Goal: Transaction & Acquisition: Purchase product/service

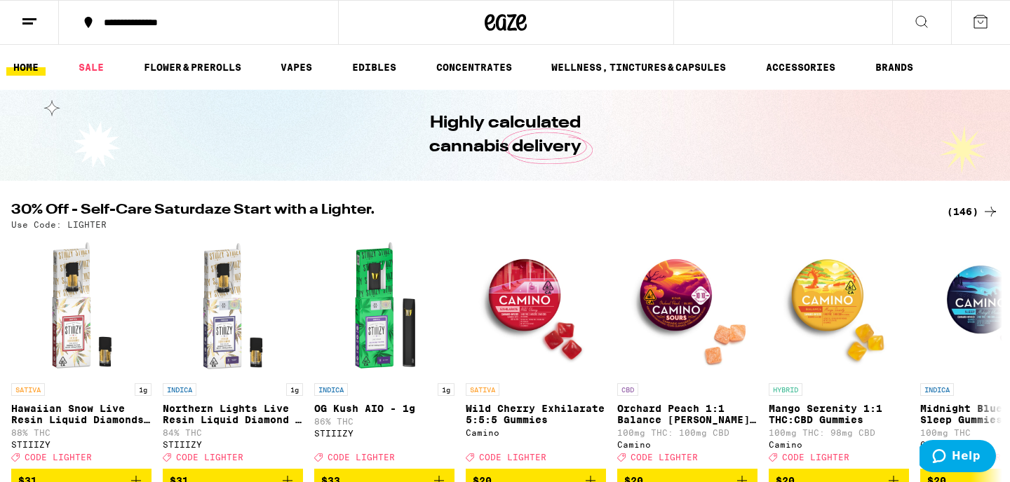
click at [967, 209] on div "(146)" at bounding box center [973, 211] width 52 height 17
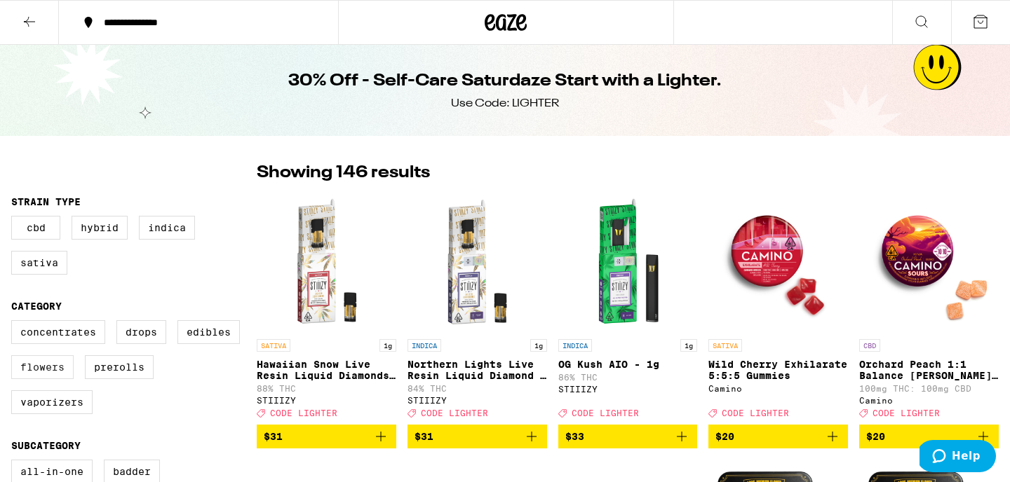
click at [48, 379] on label "Flowers" at bounding box center [42, 367] width 62 height 24
click at [15, 323] on input "Flowers" at bounding box center [14, 323] width 1 height 1
checkbox input "true"
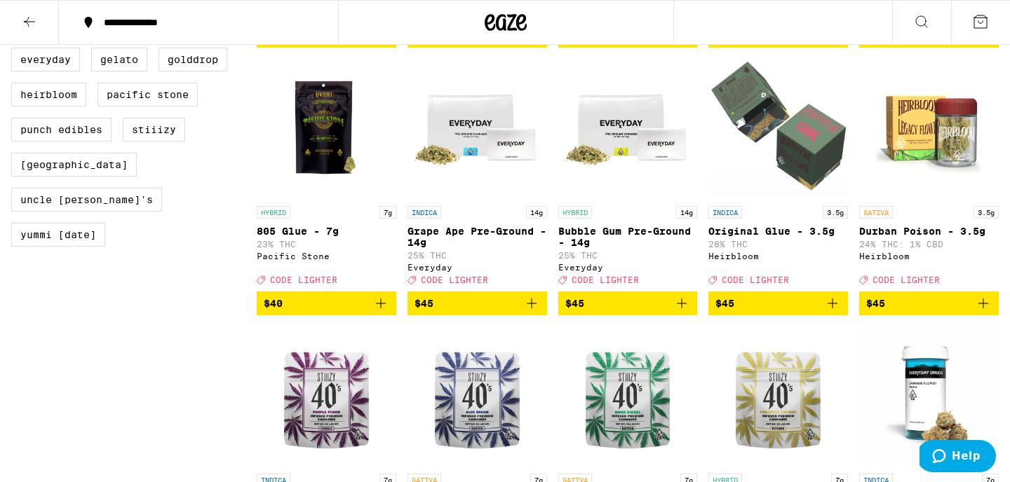
scroll to position [933, 0]
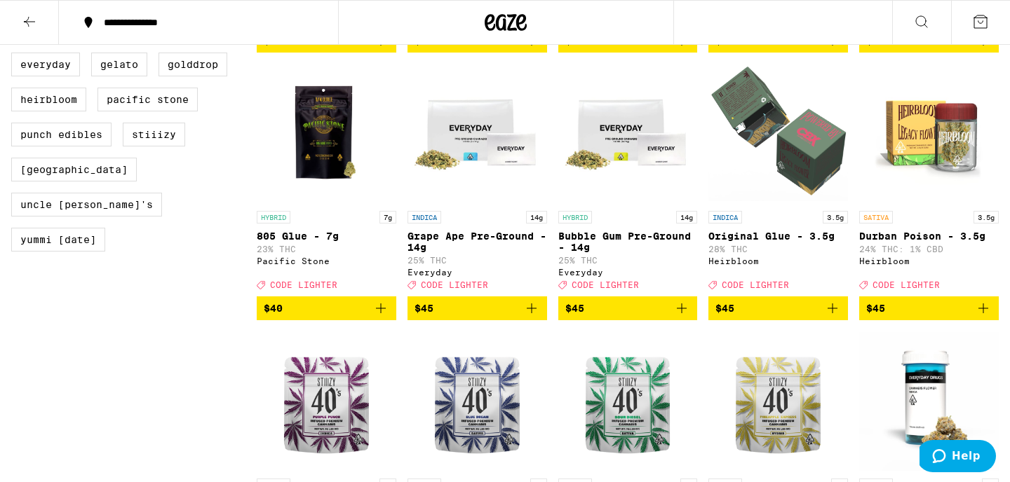
click at [770, 162] on img "Open page for Original Glue - 3.5g from Heirbloom" at bounding box center [778, 134] width 140 height 140
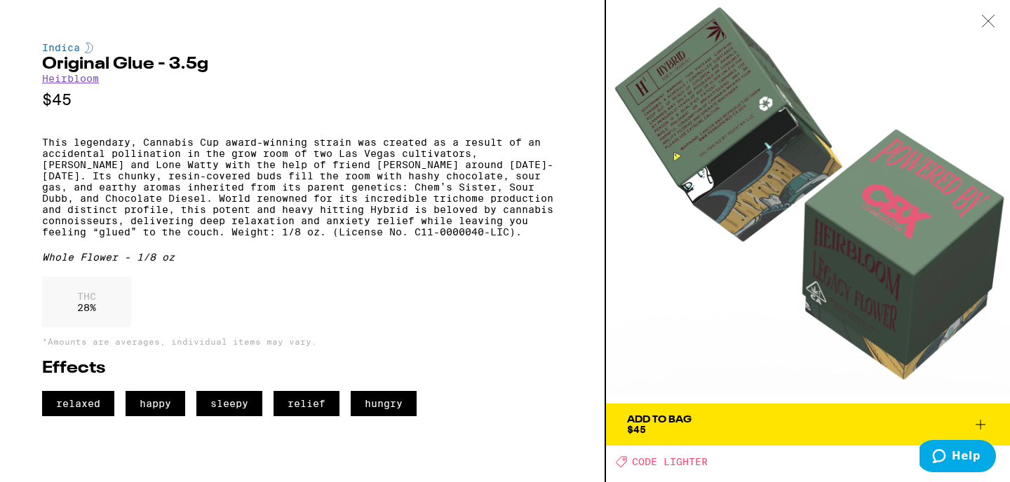
click at [984, 23] on icon at bounding box center [988, 21] width 14 height 13
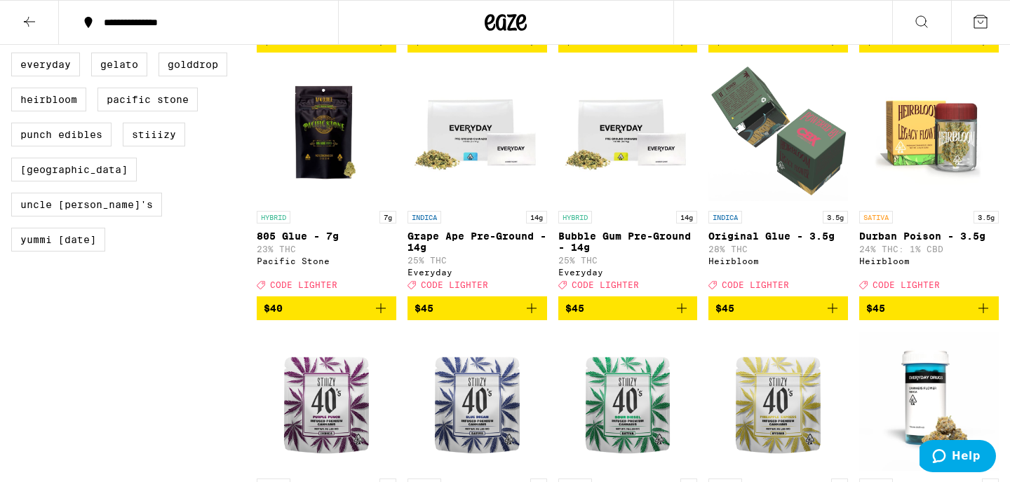
click at [835, 317] on icon "Add to bag" at bounding box center [832, 308] width 17 height 17
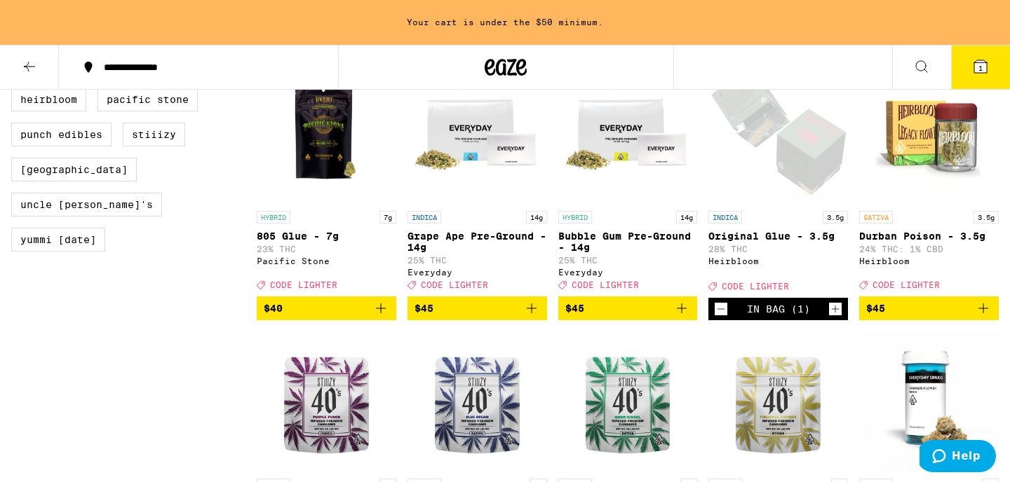
click at [835, 313] on icon "Increment" at bounding box center [836, 310] width 8 height 8
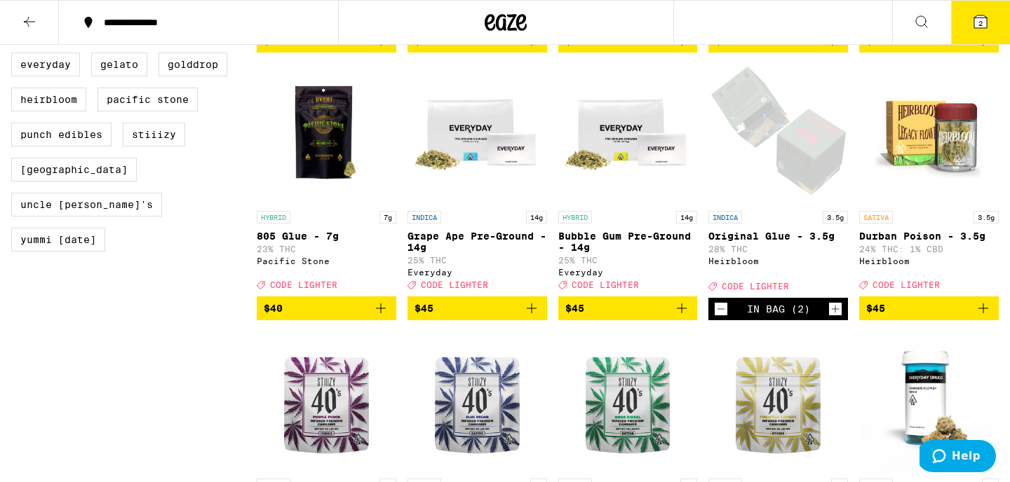
click at [965, 39] on button "2" at bounding box center [980, 22] width 59 height 43
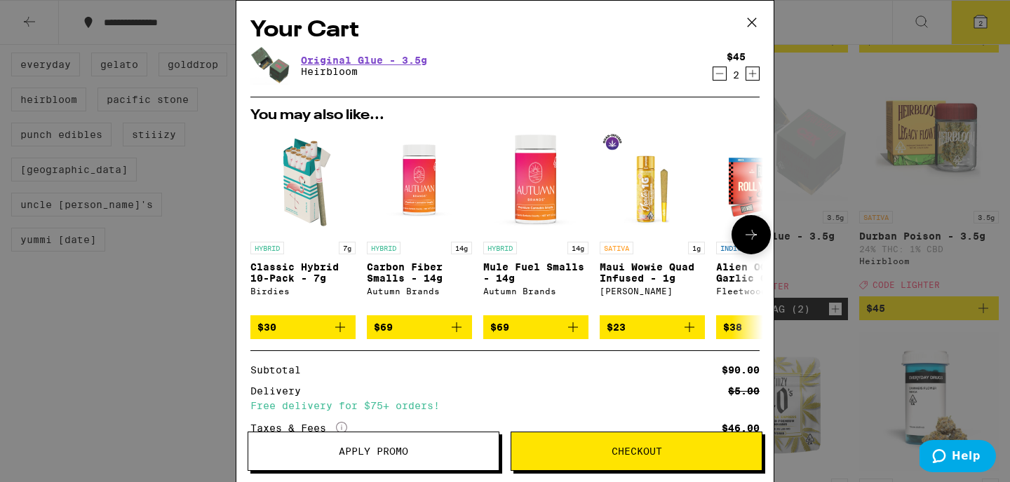
click at [740, 240] on button at bounding box center [750, 234] width 39 height 39
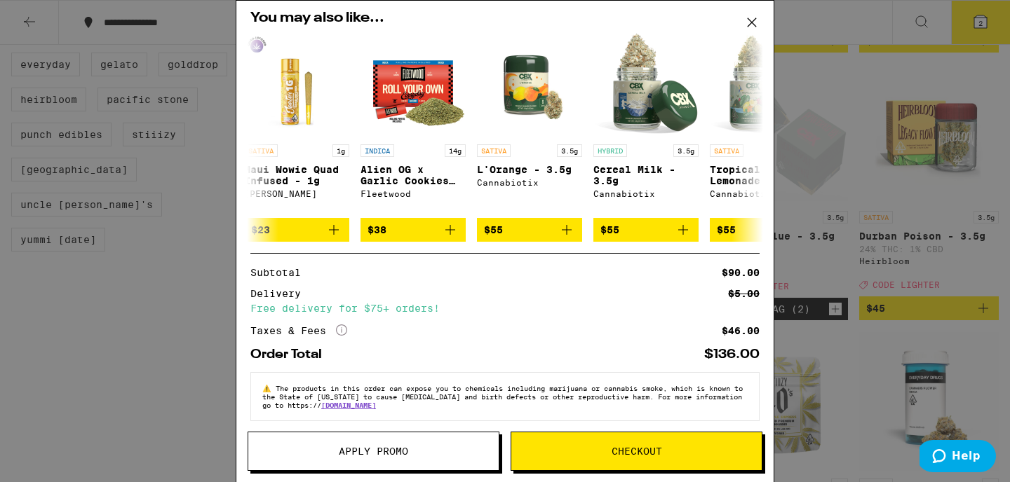
scroll to position [114, 0]
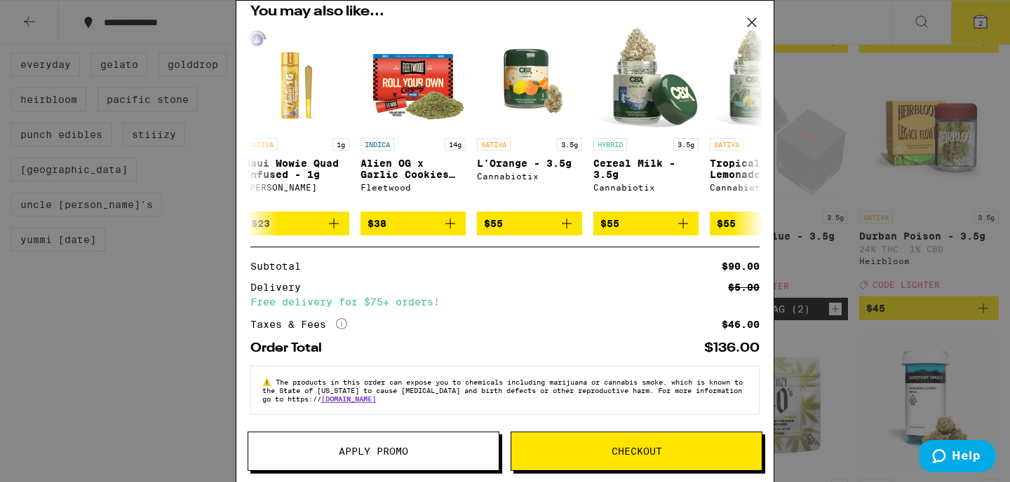
click at [415, 445] on button "Apply Promo" at bounding box center [374, 451] width 252 height 39
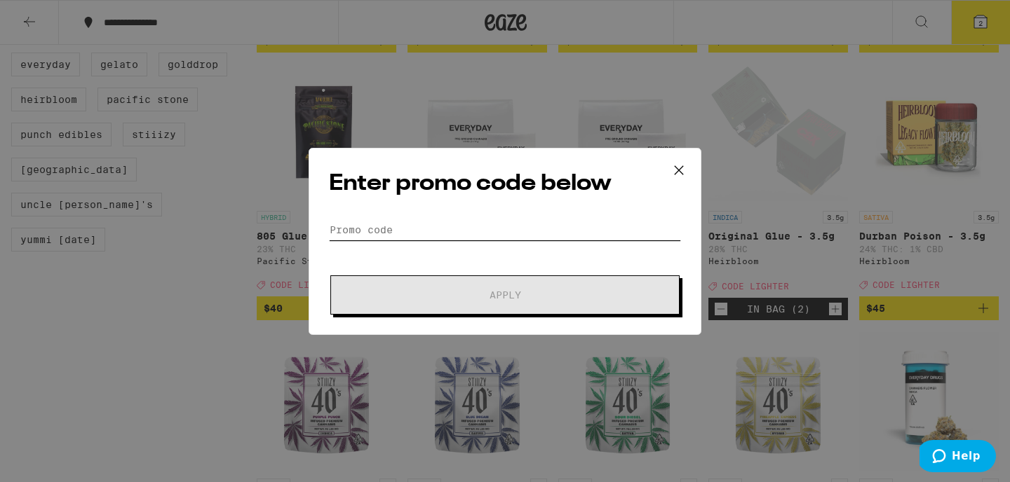
click at [395, 229] on input "Promo Code" at bounding box center [505, 229] width 352 height 21
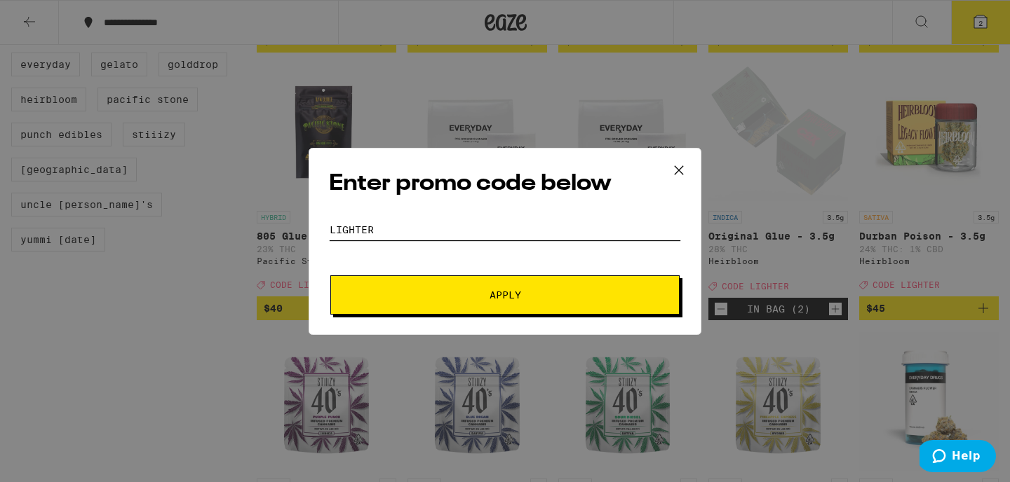
type input "lighter"
click at [330, 276] on button "Apply" at bounding box center [504, 295] width 349 height 39
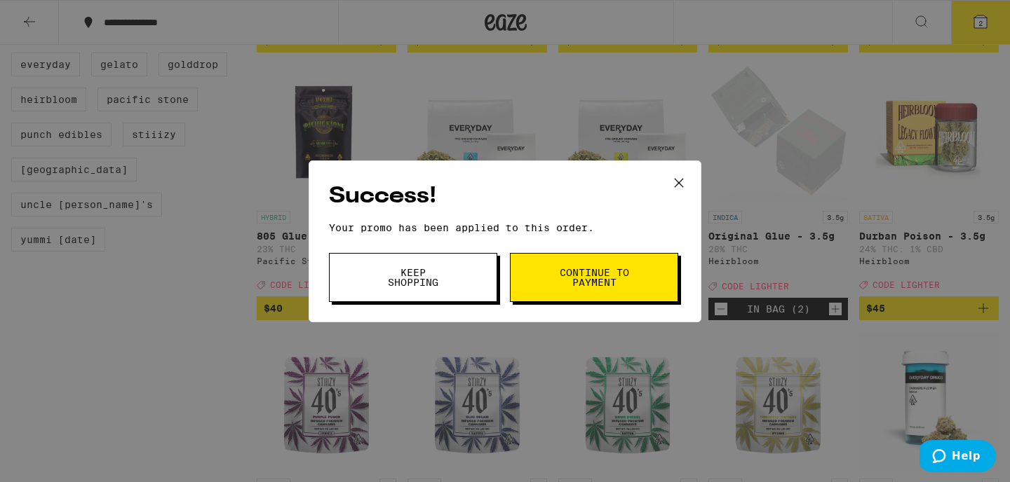
click at [567, 274] on span "Continue to payment" at bounding box center [594, 278] width 72 height 20
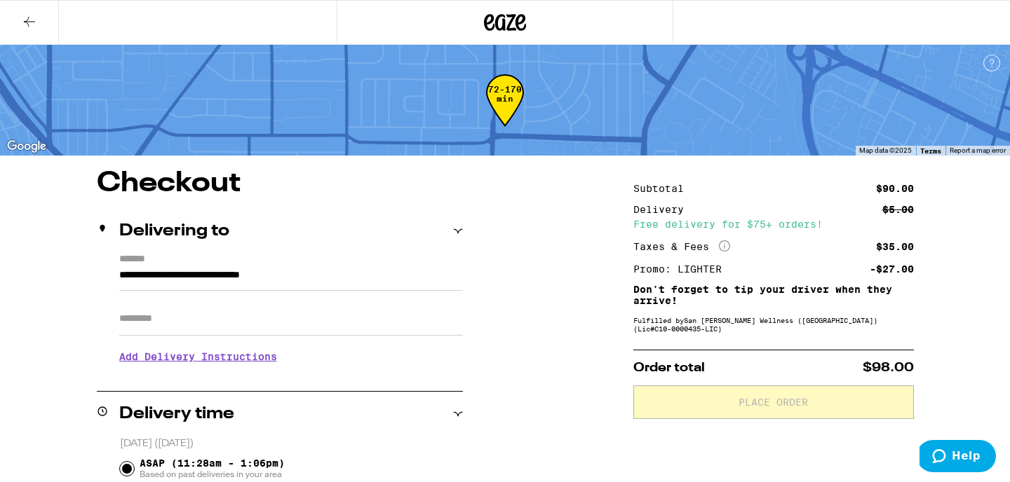
click at [26, 23] on icon at bounding box center [29, 21] width 17 height 17
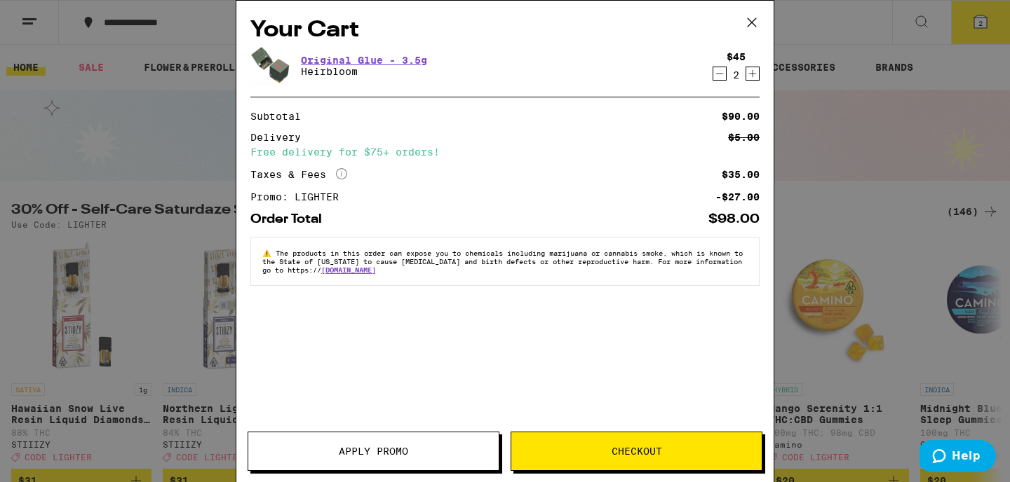
click at [750, 22] on icon at bounding box center [751, 22] width 21 height 21
click at [684, 82] on div "Original Glue - 3.5g Heirbloom" at bounding box center [477, 65] width 455 height 39
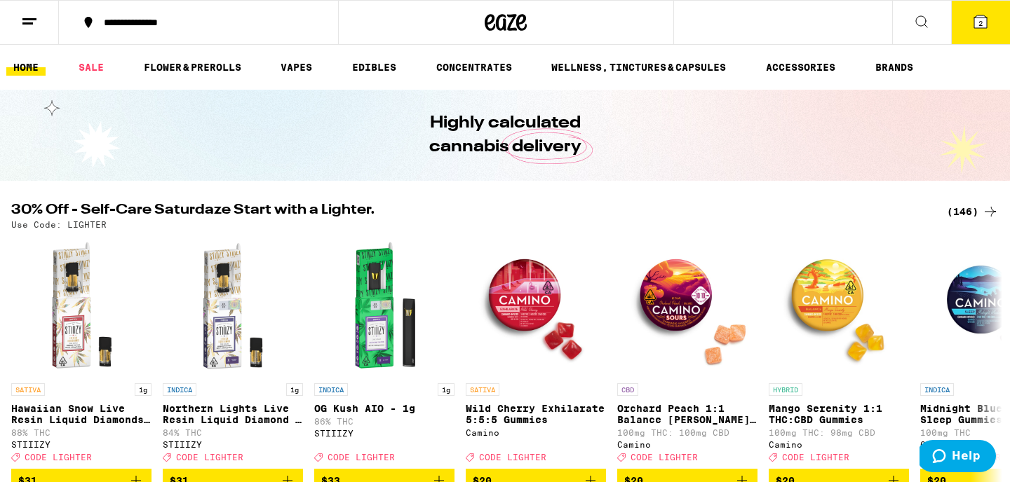
click at [910, 20] on button at bounding box center [921, 23] width 59 height 44
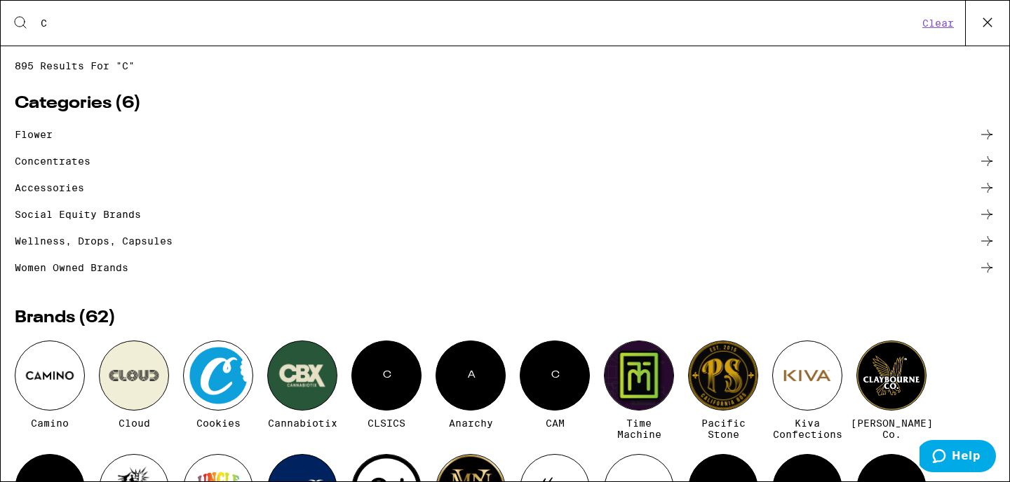
type input "C"
click at [228, 383] on div at bounding box center [218, 376] width 70 height 70
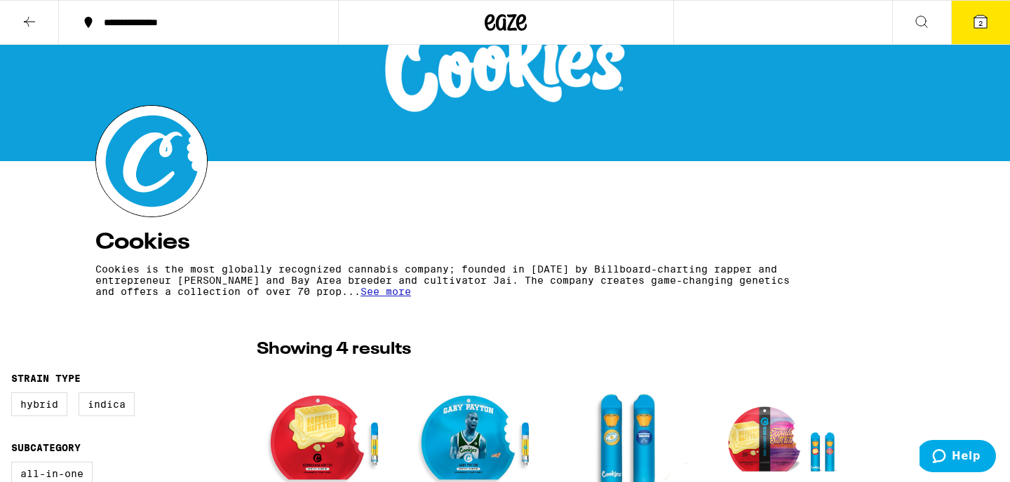
scroll to position [65, 0]
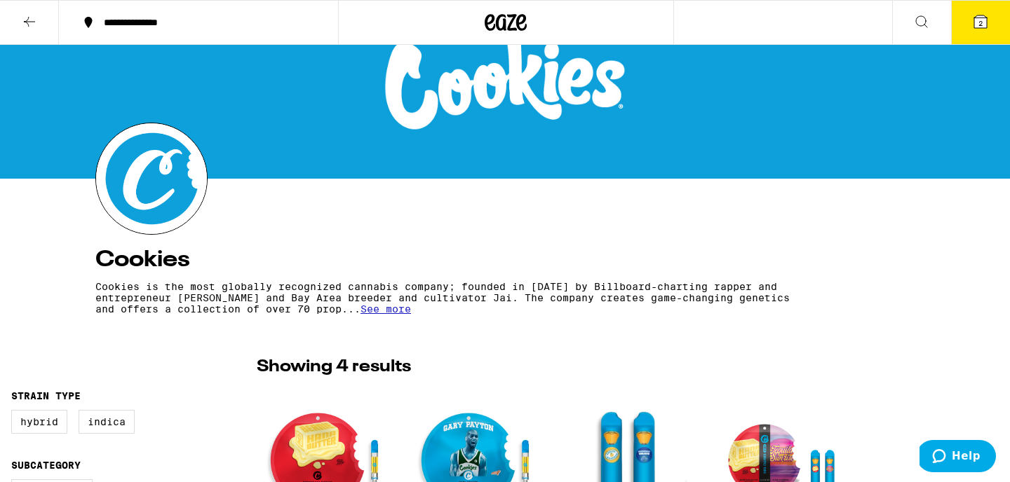
click at [914, 3] on button at bounding box center [921, 23] width 59 height 44
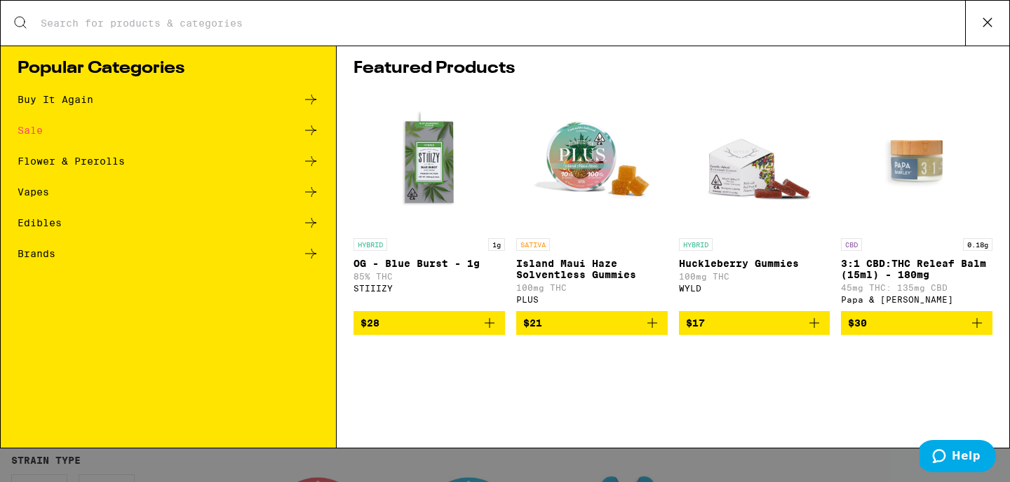
scroll to position [0, 0]
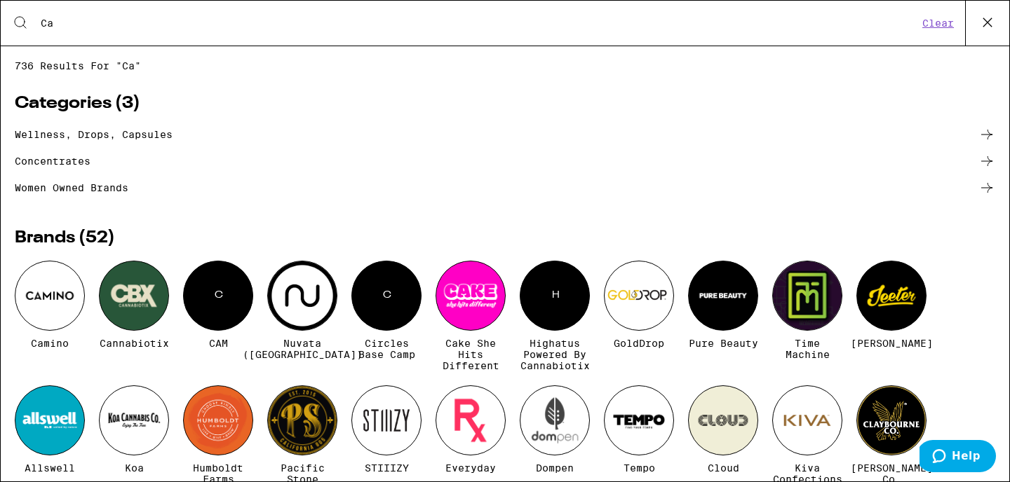
type input "Ca"
click at [127, 290] on div at bounding box center [134, 296] width 70 height 70
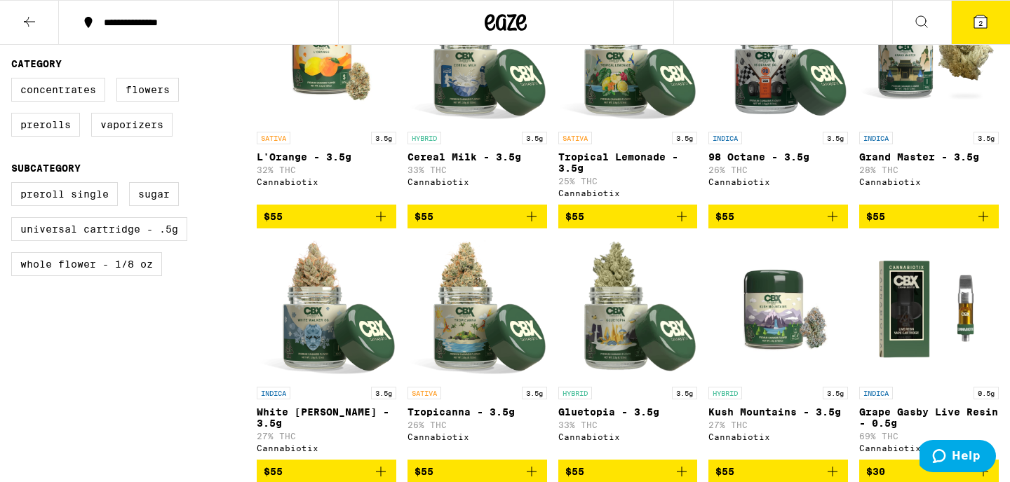
scroll to position [437, 0]
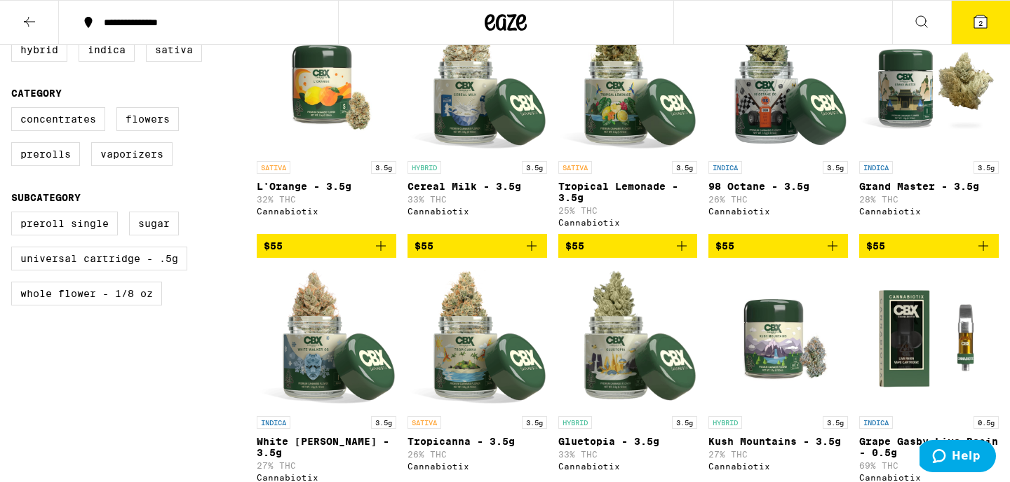
click at [532, 251] on icon "Add to bag" at bounding box center [531, 246] width 17 height 17
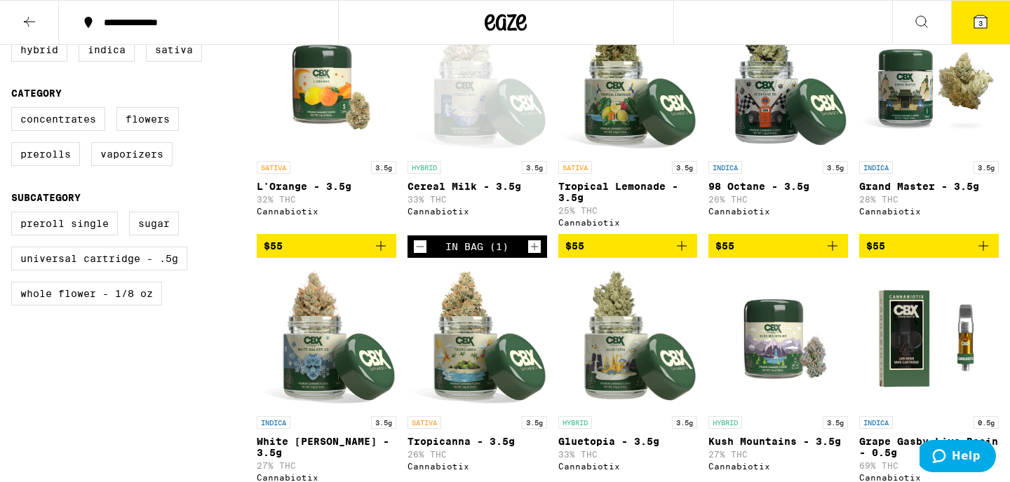
scroll to position [409, 0]
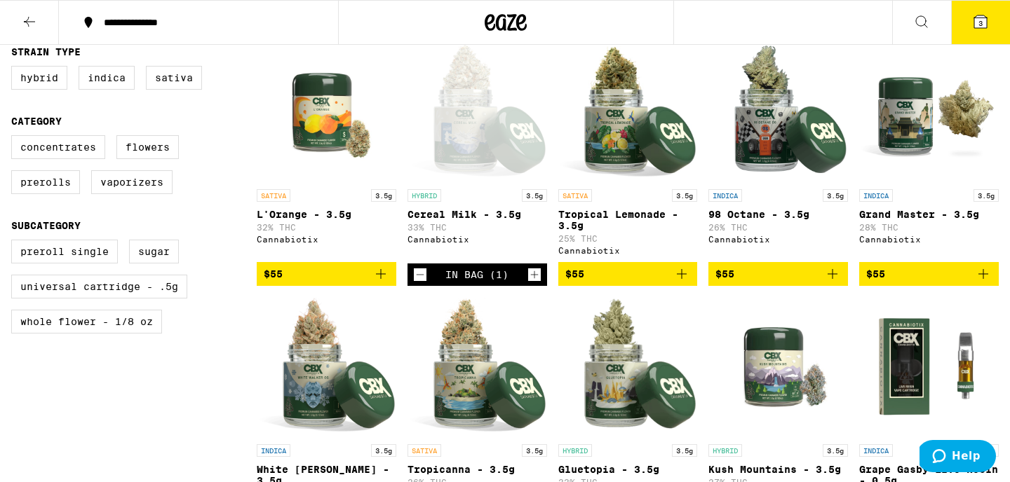
click at [972, 39] on button "3" at bounding box center [980, 22] width 59 height 43
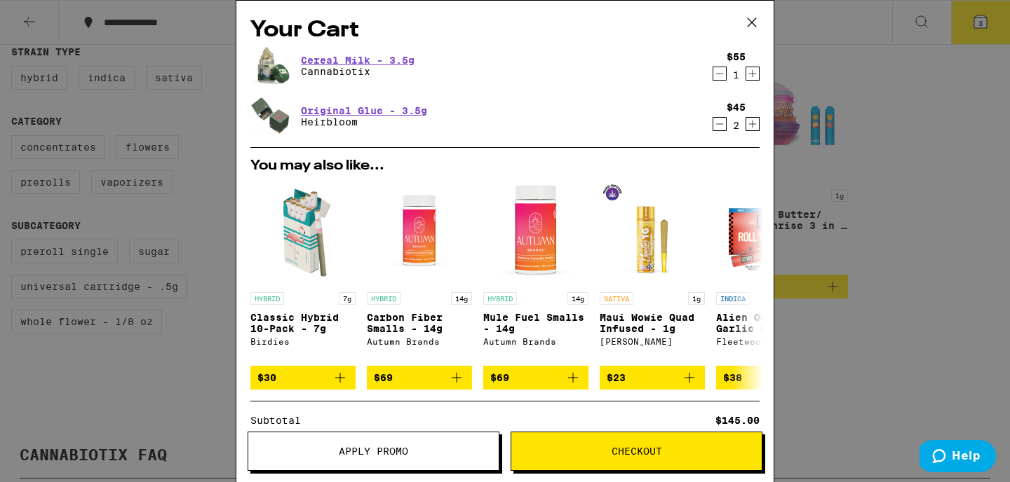
click at [752, 75] on icon "Increment" at bounding box center [753, 74] width 8 height 8
click at [720, 75] on icon "Decrement" at bounding box center [719, 73] width 13 height 17
click at [752, 126] on icon "Increment" at bounding box center [753, 125] width 8 height 8
click at [719, 124] on icon "Decrement" at bounding box center [720, 124] width 8 height 0
click at [751, 77] on icon "Increment" at bounding box center [752, 73] width 13 height 17
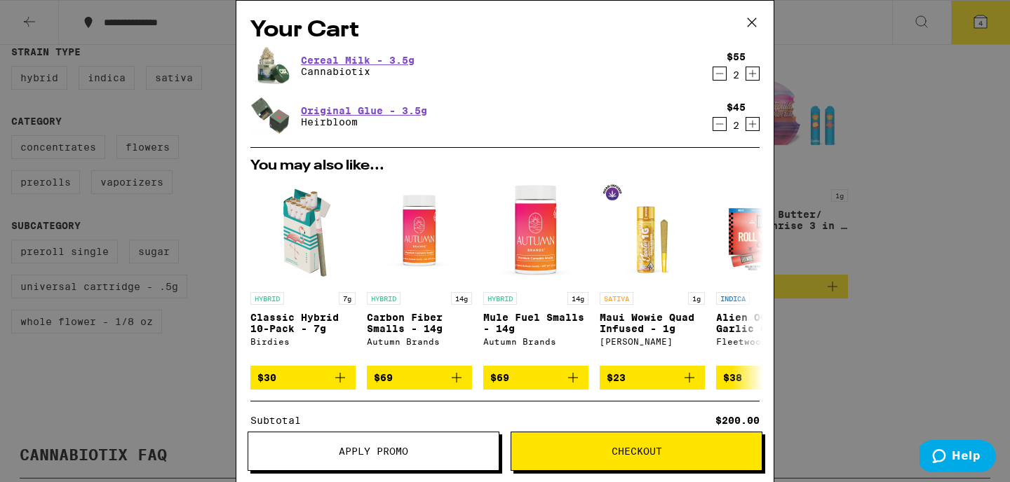
click at [718, 74] on icon "Decrement" at bounding box center [720, 74] width 8 height 0
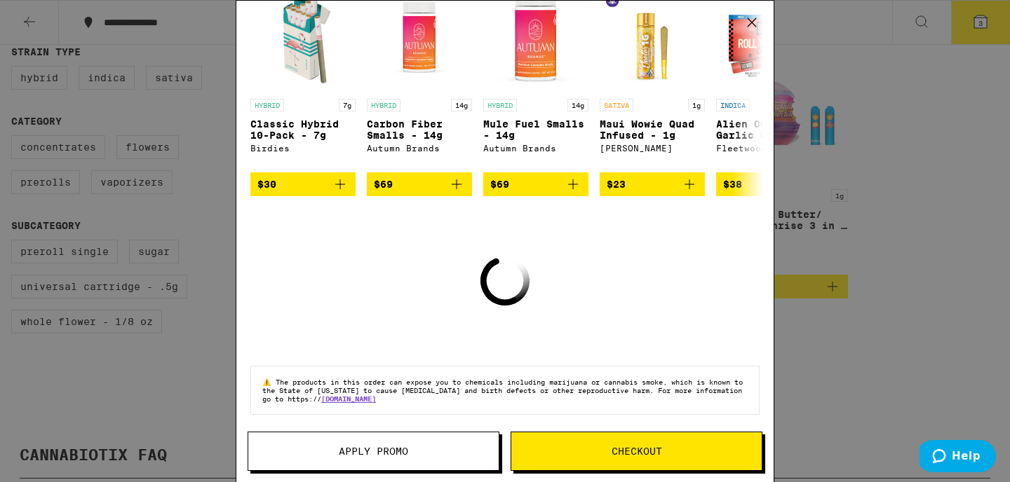
scroll to position [185, 0]
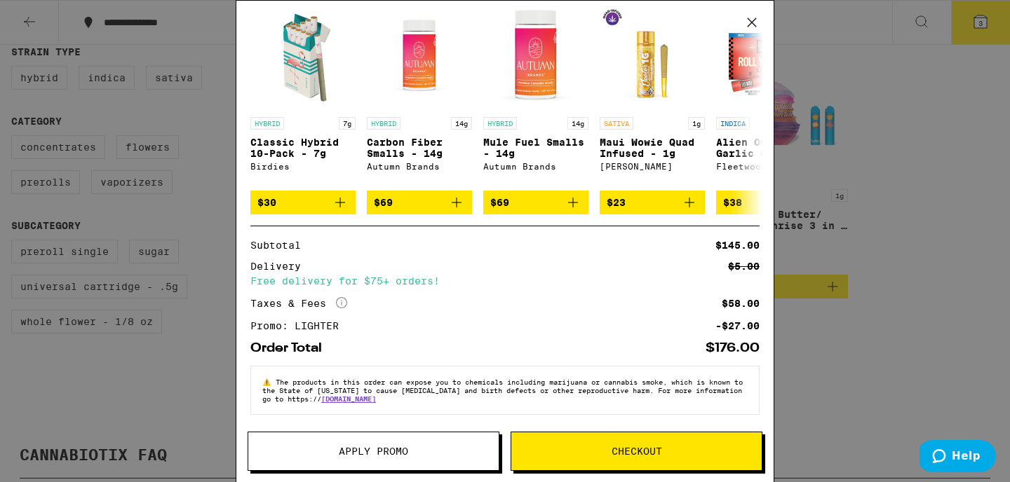
click at [755, 20] on icon at bounding box center [751, 22] width 21 height 21
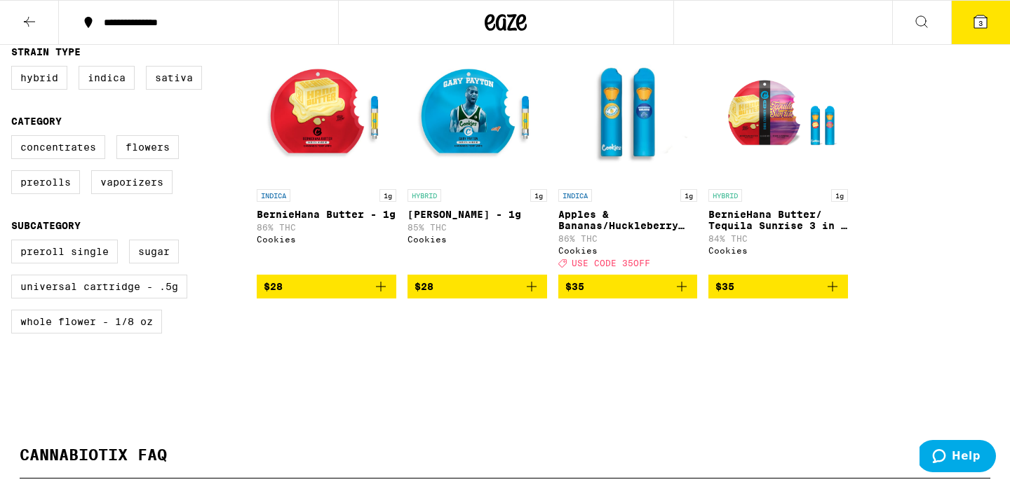
click at [34, 20] on icon at bounding box center [29, 21] width 17 height 17
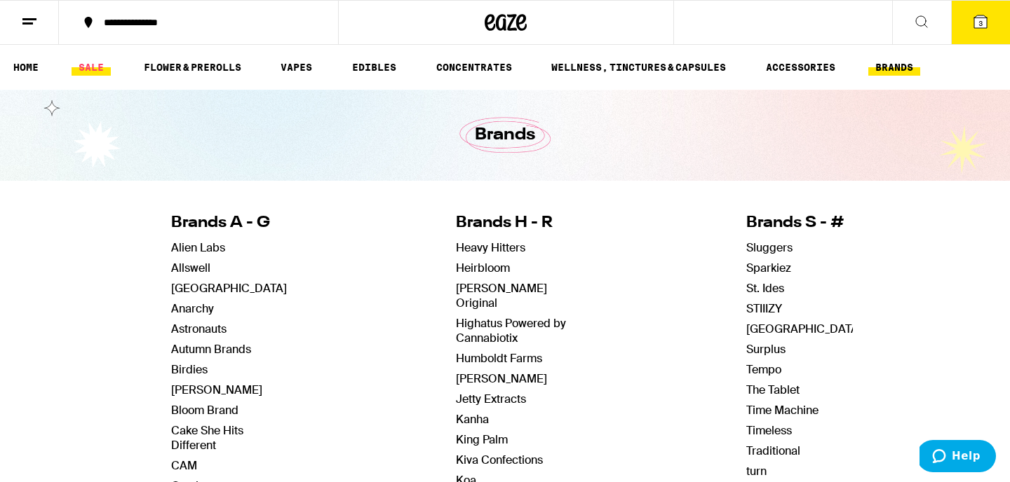
click at [97, 64] on link "SALE" at bounding box center [91, 67] width 39 height 17
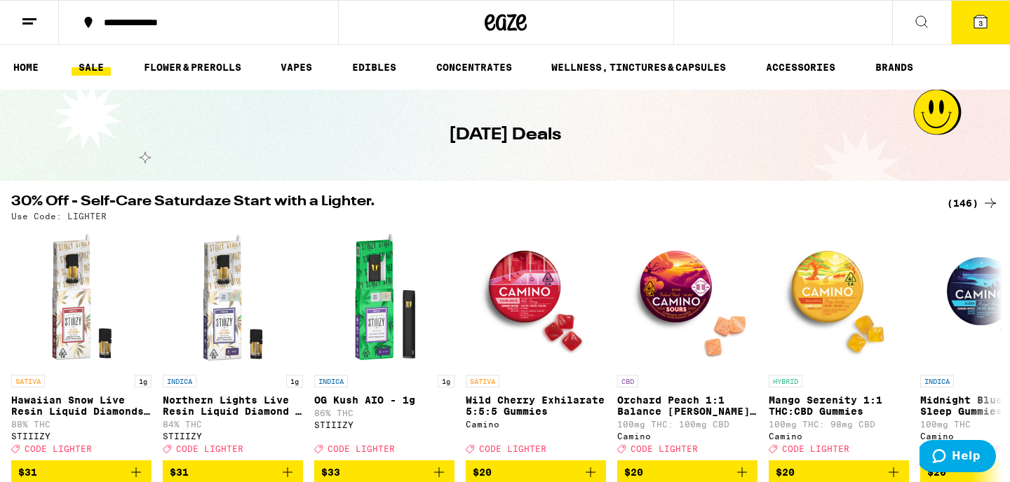
click at [963, 200] on div "(146)" at bounding box center [973, 203] width 52 height 17
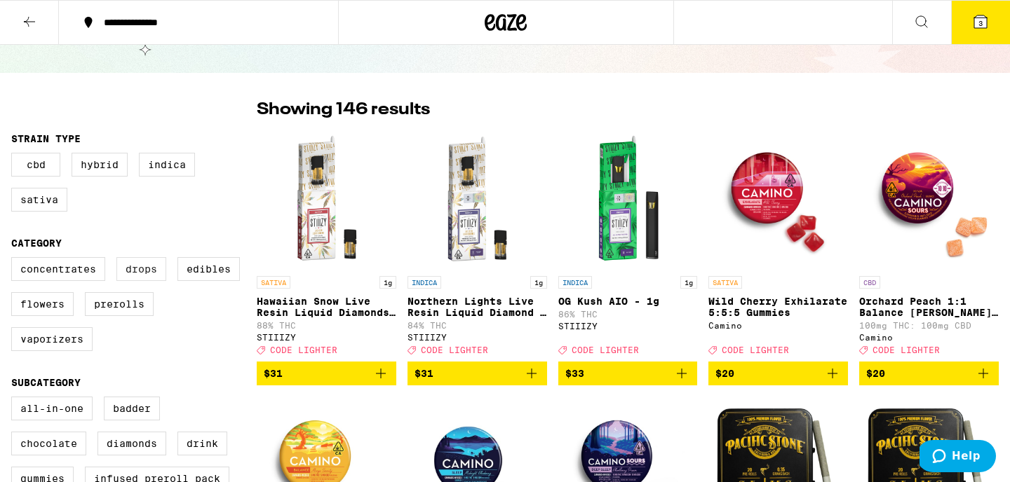
scroll to position [97, 0]
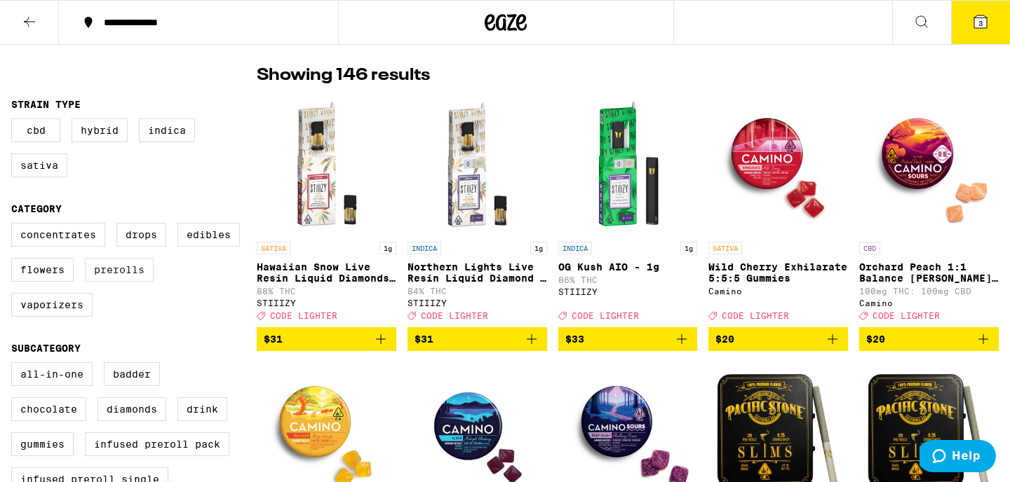
click at [138, 282] on label "Prerolls" at bounding box center [119, 270] width 69 height 24
click at [15, 226] on input "Prerolls" at bounding box center [14, 225] width 1 height 1
checkbox input "true"
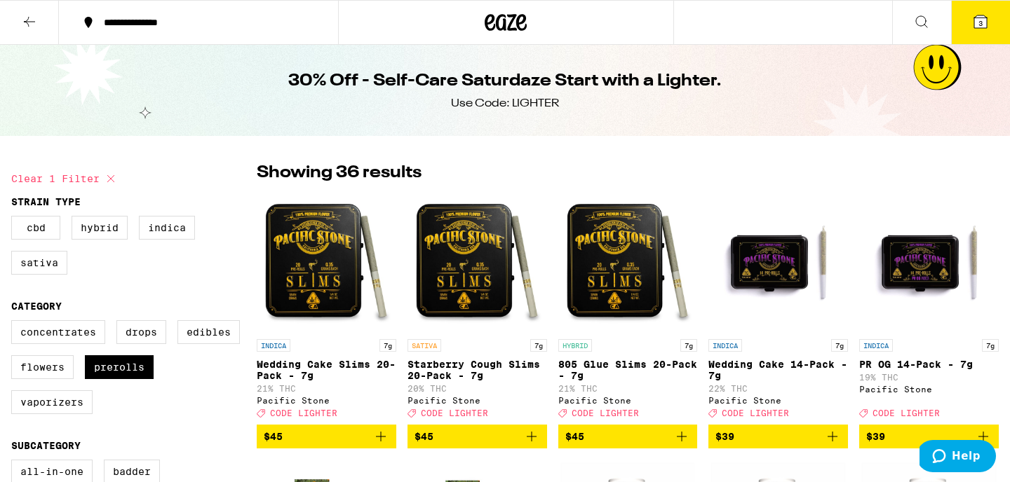
click at [982, 12] on button "3" at bounding box center [980, 22] width 59 height 43
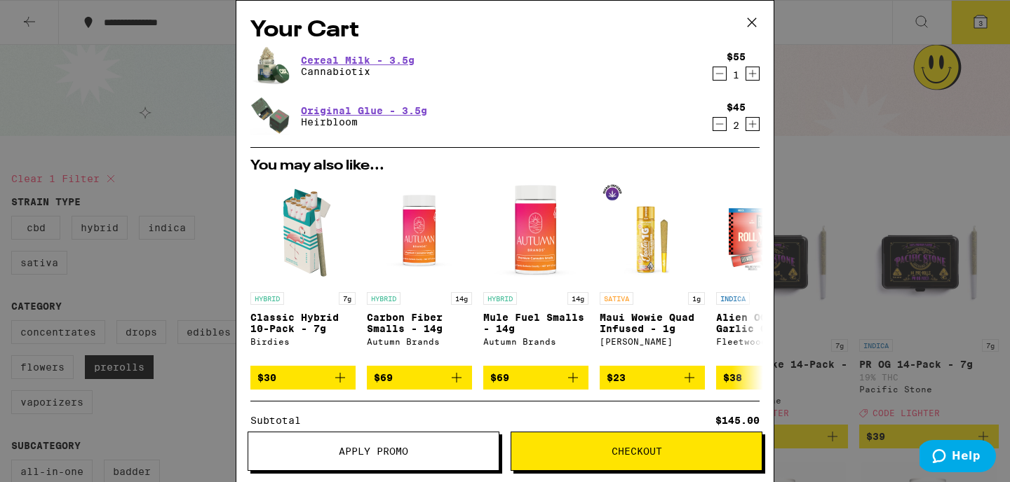
click at [583, 457] on button "Checkout" at bounding box center [636, 451] width 252 height 39
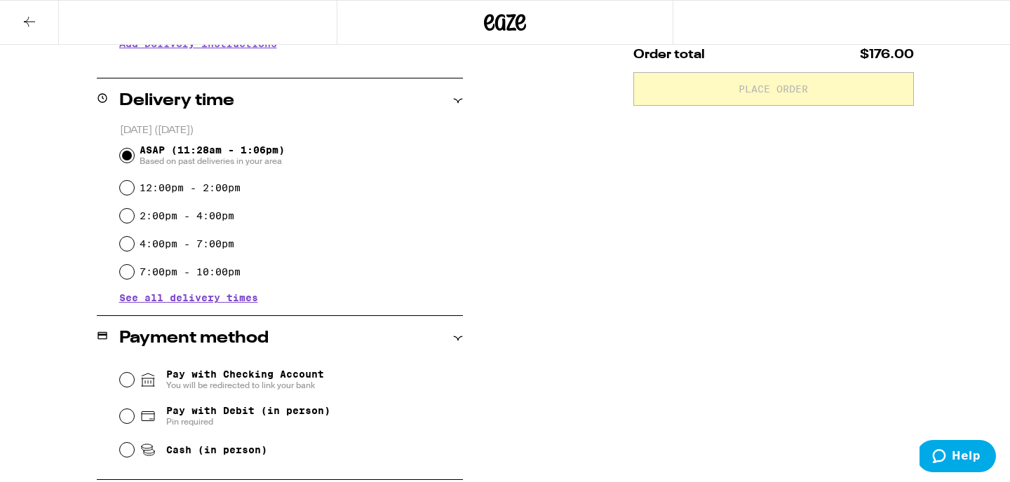
scroll to position [398, 0]
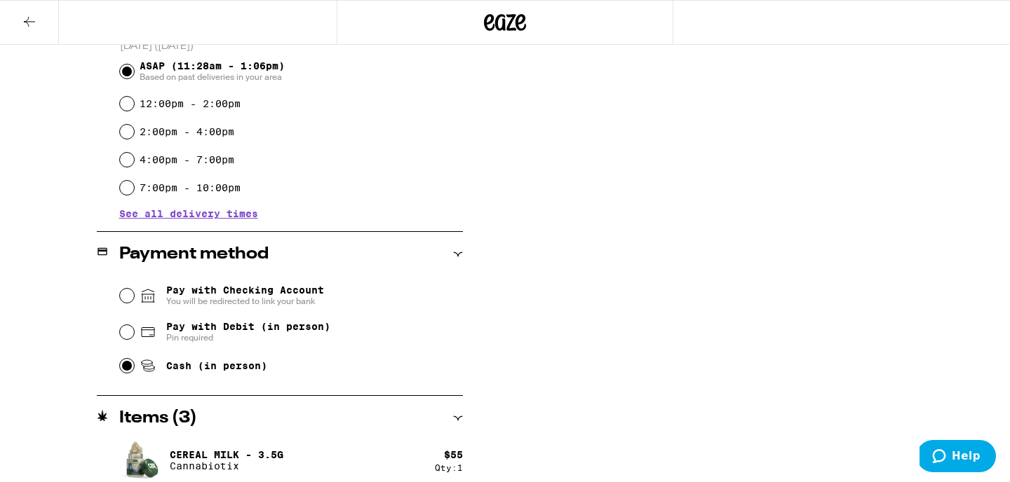
click at [129, 373] on input "Cash (in person)" at bounding box center [127, 366] width 14 height 14
radio input "true"
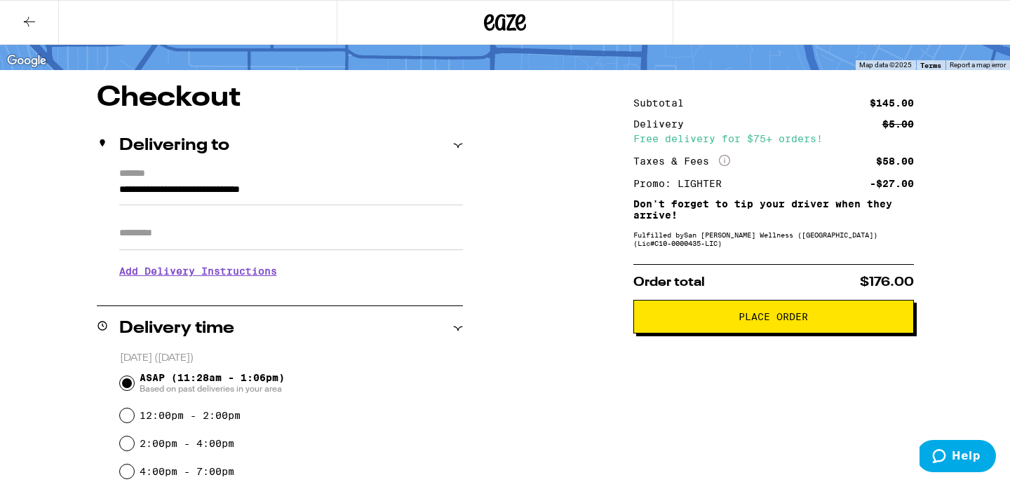
scroll to position [116, 0]
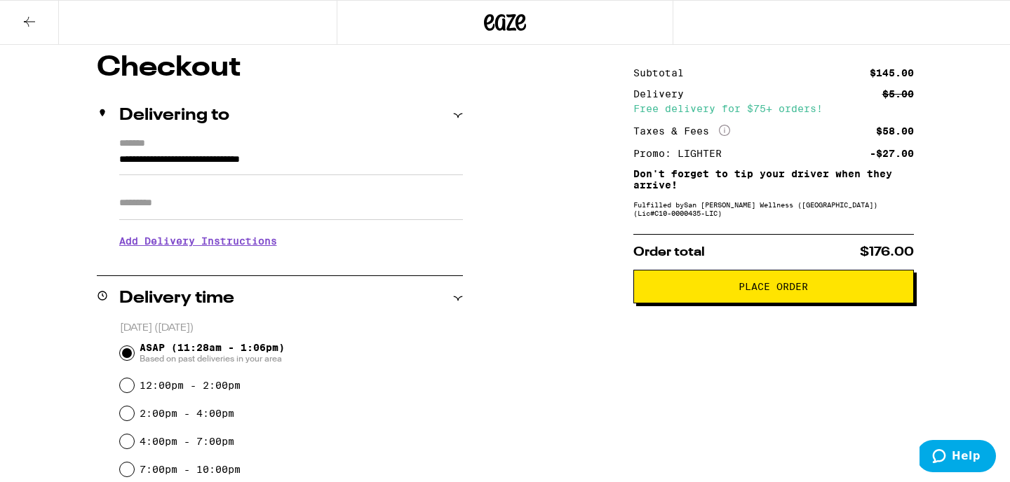
click at [764, 292] on span "Place Order" at bounding box center [772, 287] width 69 height 10
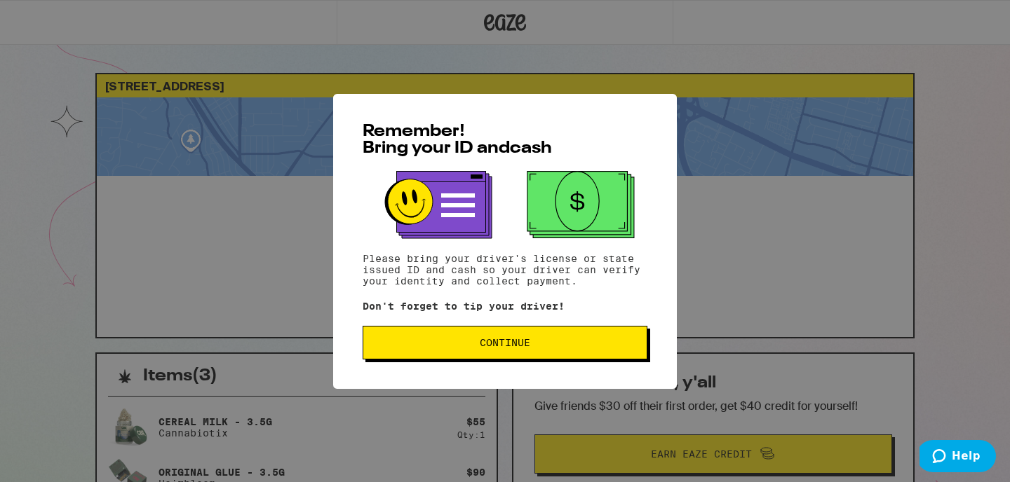
click at [466, 355] on button "Continue" at bounding box center [504, 343] width 285 height 34
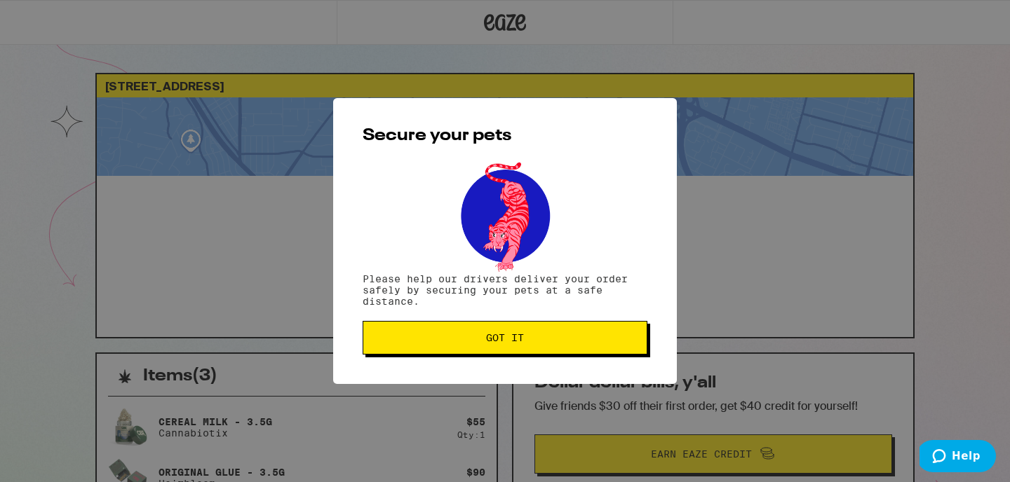
click at [428, 335] on button "Got it" at bounding box center [504, 338] width 285 height 34
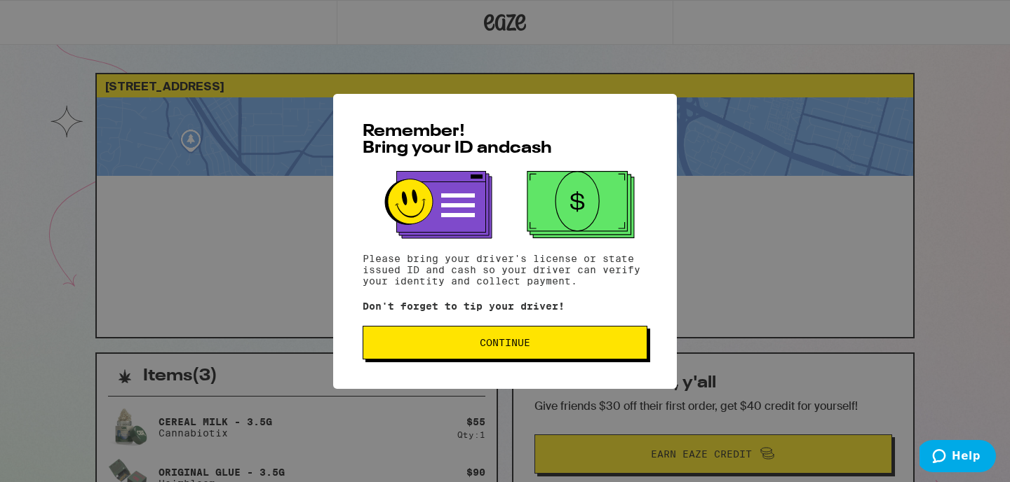
click at [517, 353] on button "Continue" at bounding box center [504, 343] width 285 height 34
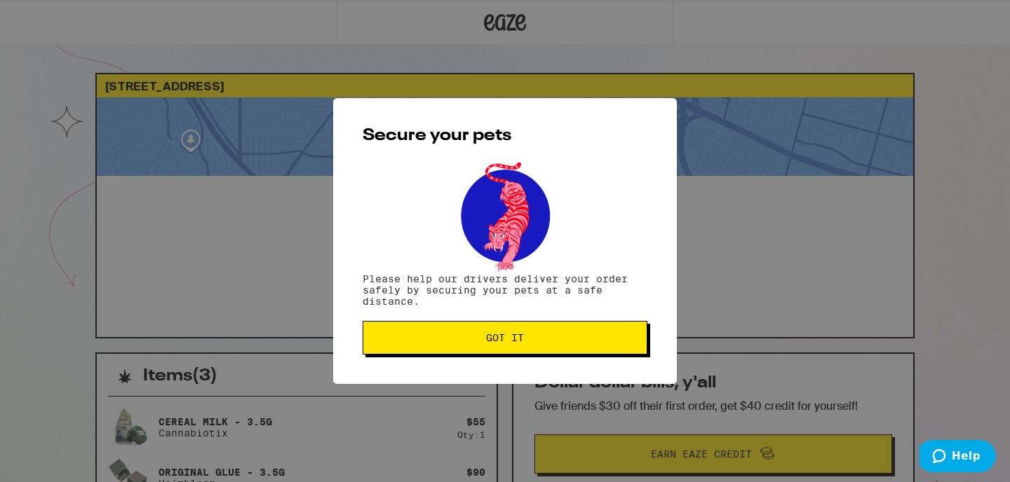
click at [513, 351] on button "Got it" at bounding box center [504, 338] width 285 height 34
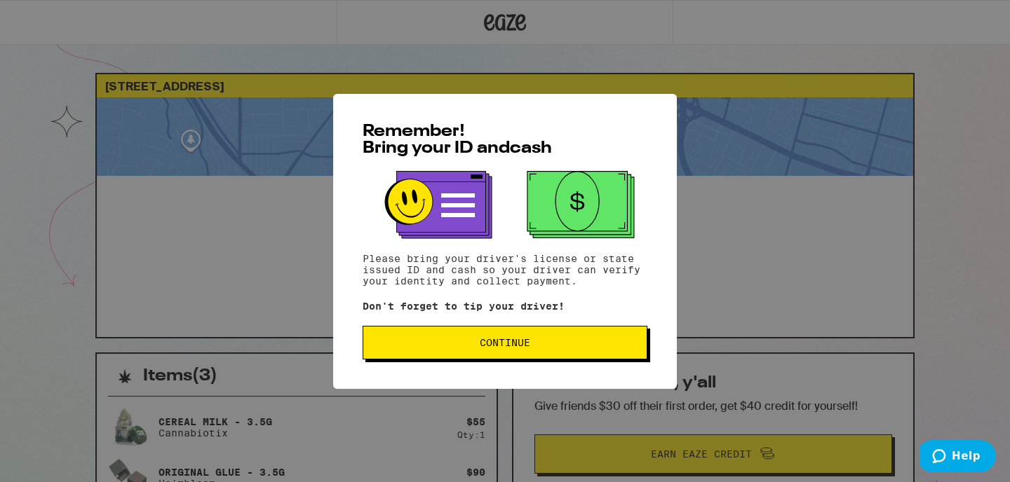
click at [501, 348] on span "Continue" at bounding box center [505, 343] width 50 height 10
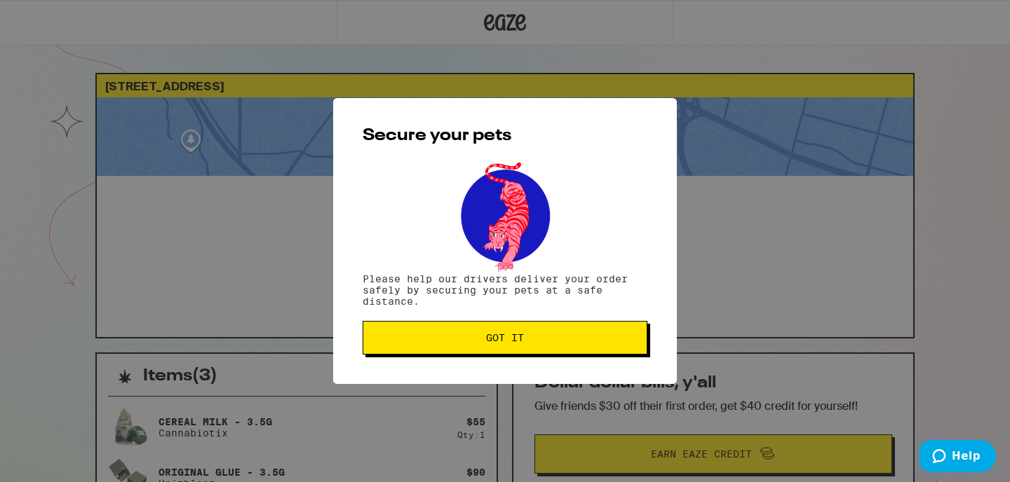
click at [501, 348] on button "Got it" at bounding box center [504, 338] width 285 height 34
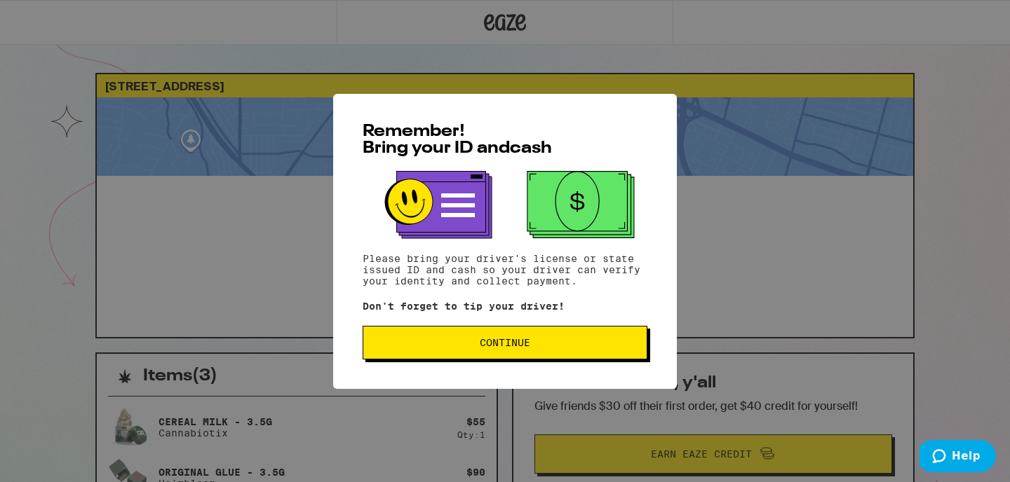
click at [536, 339] on button "Continue" at bounding box center [504, 343] width 285 height 34
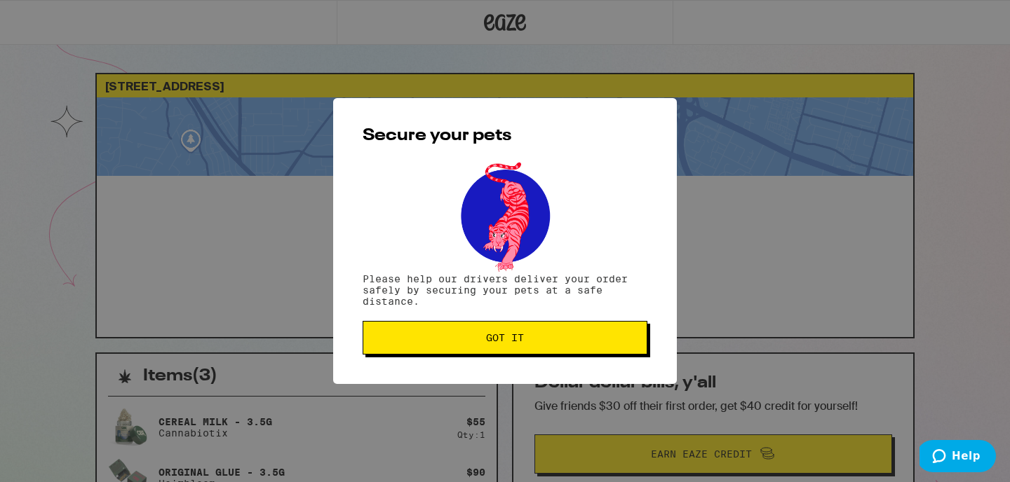
click at [536, 339] on span "Got it" at bounding box center [504, 338] width 261 height 10
